Goal: Information Seeking & Learning: Learn about a topic

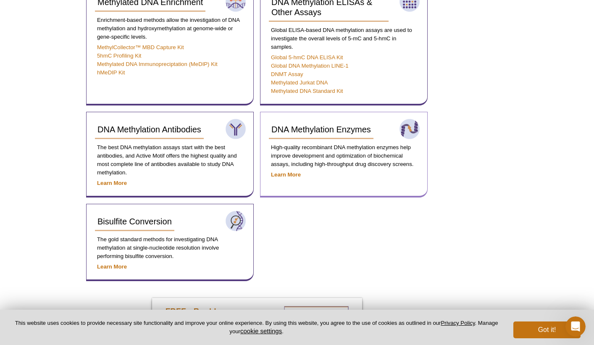
scroll to position [352, 0]
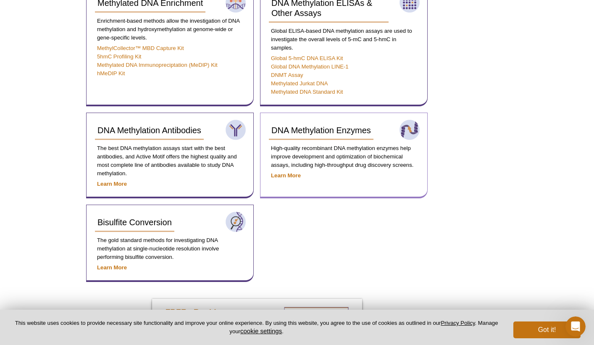
click at [310, 173] on p "Learn More" at bounding box center [344, 175] width 150 height 8
click at [278, 176] on strong "Learn More" at bounding box center [286, 175] width 30 height 6
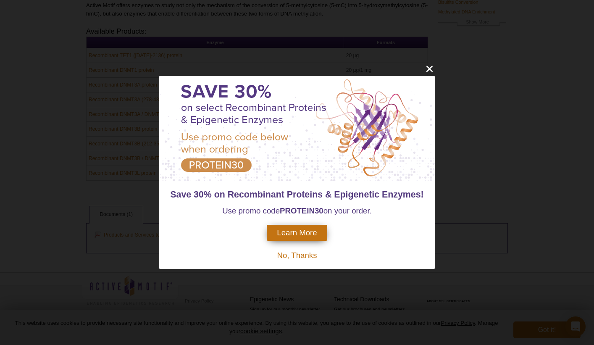
scroll to position [99, 0]
